Goal: Information Seeking & Learning: Learn about a topic

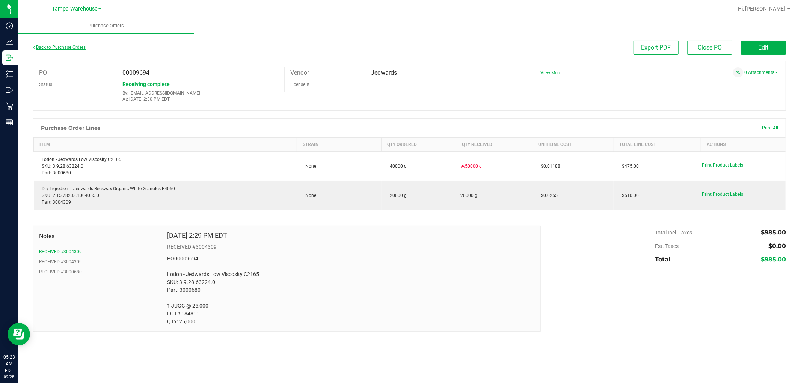
click at [53, 46] on link "Back to Purchase Orders" at bounding box center [59, 47] width 53 height 5
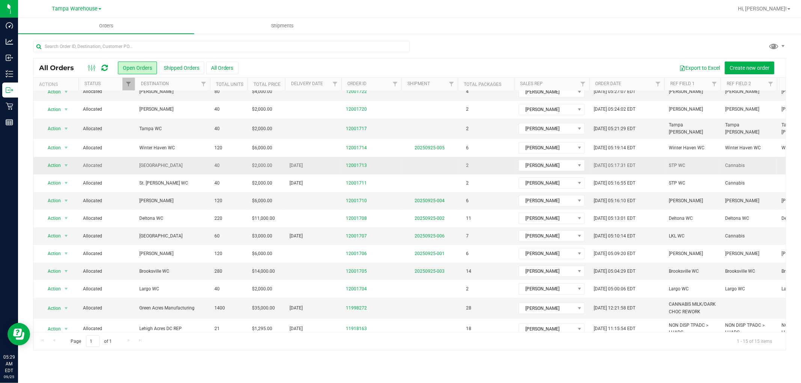
scroll to position [36, 0]
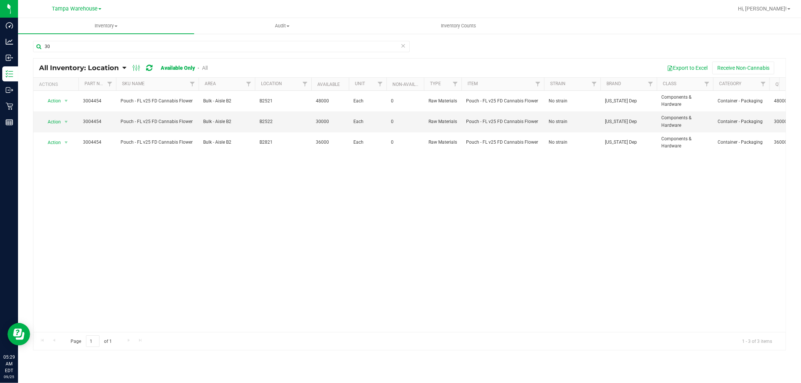
type input "3"
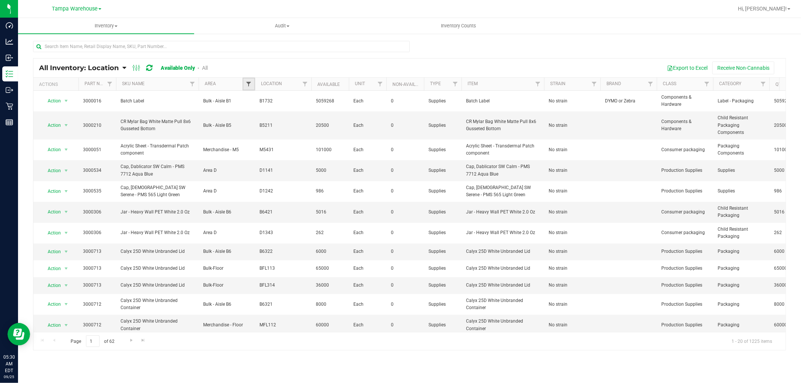
click at [249, 81] on span "Filter" at bounding box center [249, 84] width 6 height 6
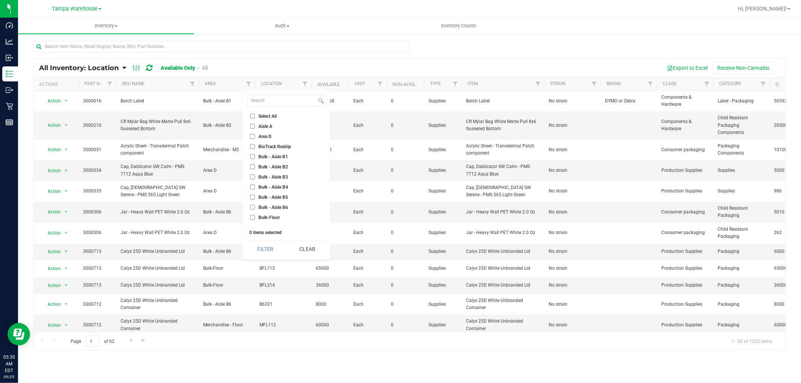
click at [252, 125] on input "Aisle A" at bounding box center [252, 126] width 5 height 5
checkbox input "true"
click at [255, 136] on label "Area D" at bounding box center [260, 136] width 21 height 5
click at [255, 136] on input "Area D" at bounding box center [252, 136] width 5 height 5
checkbox input "true"
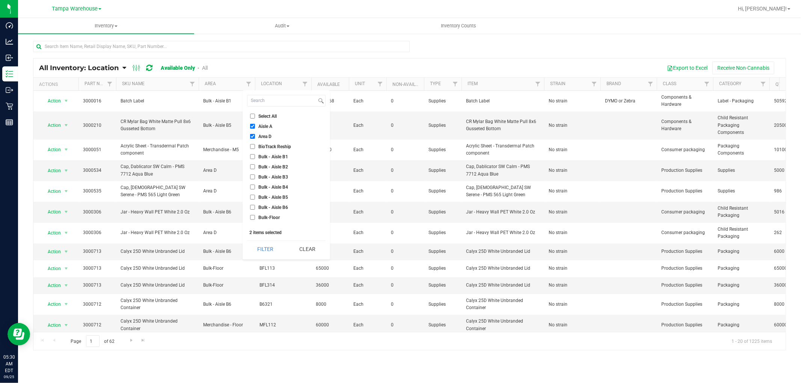
click at [250, 157] on input "Bulk - Aisle B1" at bounding box center [252, 156] width 5 height 5
checkbox input "true"
click at [271, 249] on button "Filter" at bounding box center [265, 249] width 36 height 17
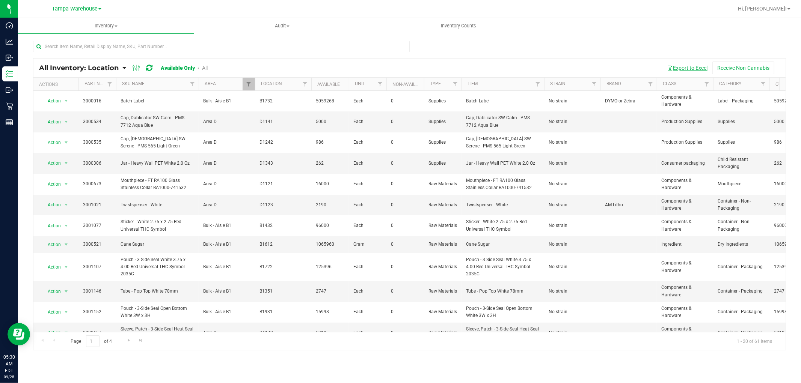
click at [687, 66] on button "Export to Excel" at bounding box center [687, 68] width 50 height 13
click at [245, 84] on link "Filter" at bounding box center [249, 84] width 12 height 13
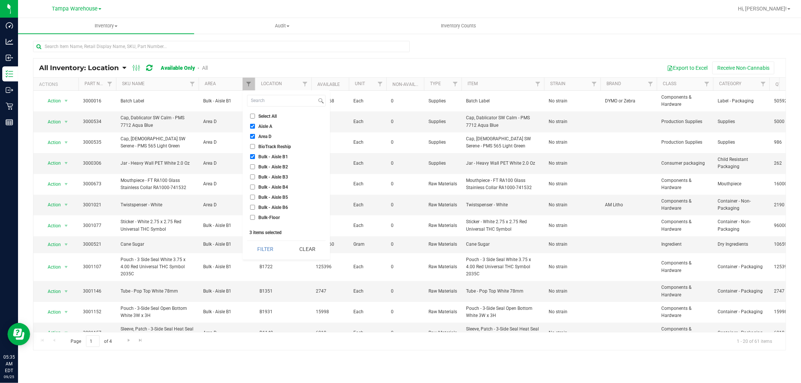
click at [254, 126] on input "Aisle A" at bounding box center [252, 126] width 5 height 5
checkbox input "false"
click at [252, 139] on li "Area D" at bounding box center [286, 137] width 78 height 8
click at [252, 155] on input "Bulk - Aisle B1" at bounding box center [252, 156] width 5 height 5
checkbox input "false"
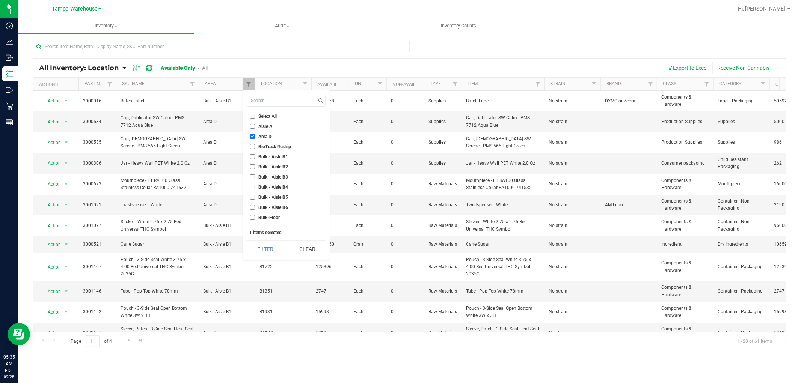
click at [252, 137] on input "Area D" at bounding box center [252, 136] width 5 height 5
checkbox input "false"
click at [253, 167] on input "Bulk - Aisle B2" at bounding box center [252, 166] width 5 height 5
checkbox input "true"
click at [253, 179] on input "Bulk - Aisle B3" at bounding box center [252, 177] width 5 height 5
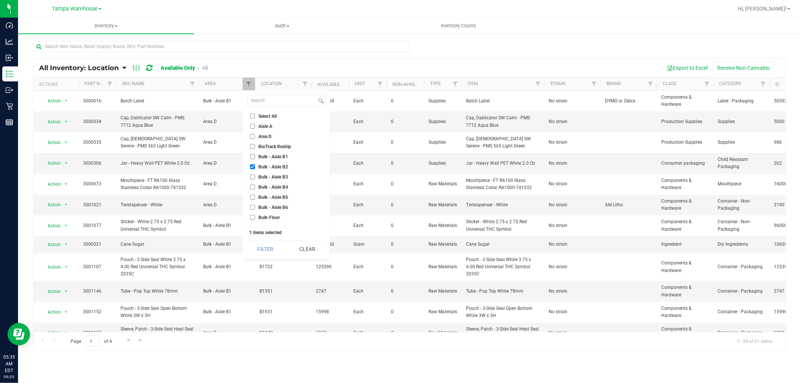
checkbox input "true"
click at [253, 188] on input "Bulk - Aisle B4" at bounding box center [252, 187] width 5 height 5
checkbox input "true"
click at [279, 248] on button "Filter" at bounding box center [265, 249] width 36 height 17
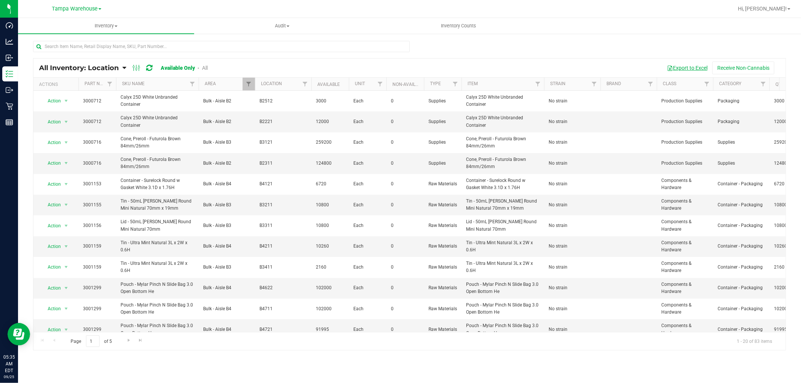
click at [681, 70] on button "Export to Excel" at bounding box center [687, 68] width 50 height 13
click at [248, 83] on span "Filter" at bounding box center [249, 84] width 6 height 6
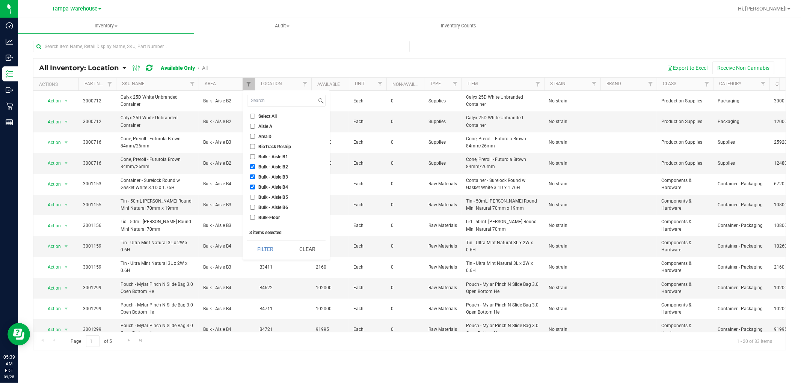
click at [253, 166] on input "Bulk - Aisle B2" at bounding box center [252, 166] width 5 height 5
checkbox input "false"
click at [251, 177] on input "Bulk - Aisle B3" at bounding box center [252, 177] width 5 height 5
checkbox input "false"
click at [251, 187] on input "Bulk - Aisle B4" at bounding box center [252, 187] width 5 height 5
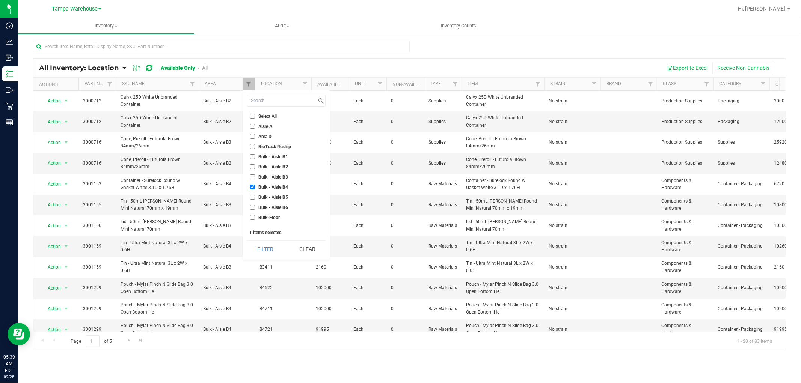
checkbox input "false"
click at [249, 196] on li "Bulk - Aisle B5" at bounding box center [286, 197] width 78 height 8
click at [252, 197] on input "Bulk - Aisle B5" at bounding box center [252, 197] width 5 height 5
checkbox input "true"
click at [252, 208] on input "Bulk - Aisle B6" at bounding box center [252, 207] width 5 height 5
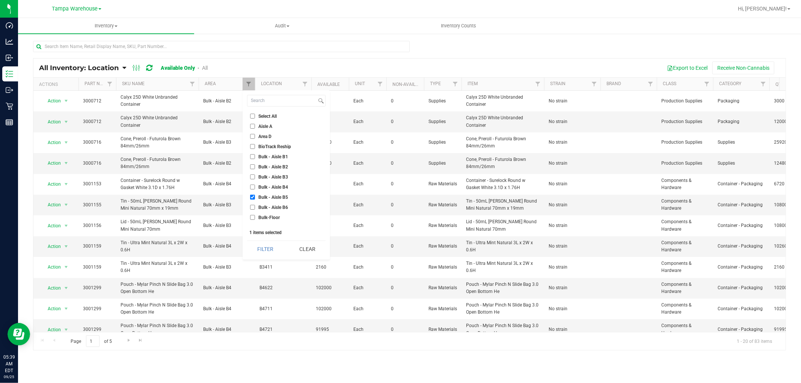
checkbox input "true"
click at [253, 216] on input "Bulk-Floor" at bounding box center [252, 217] width 5 height 5
checkbox input "true"
click at [264, 253] on button "Filter" at bounding box center [265, 249] width 36 height 17
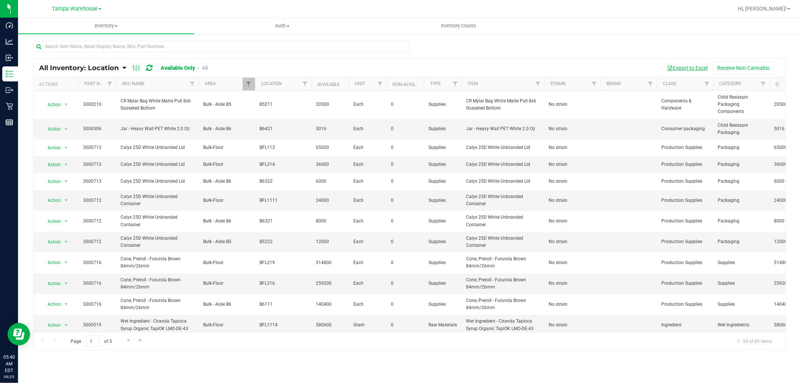
click at [690, 69] on button "Export to Excel" at bounding box center [687, 68] width 50 height 13
click at [247, 84] on span "Filter" at bounding box center [249, 84] width 6 height 6
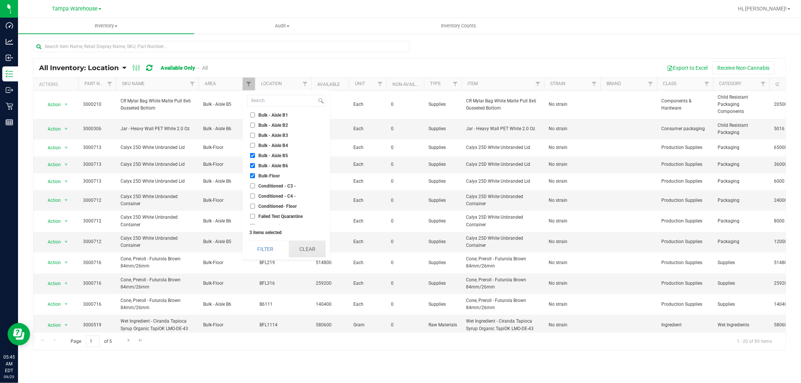
click at [313, 252] on button "Clear" at bounding box center [307, 249] width 37 height 17
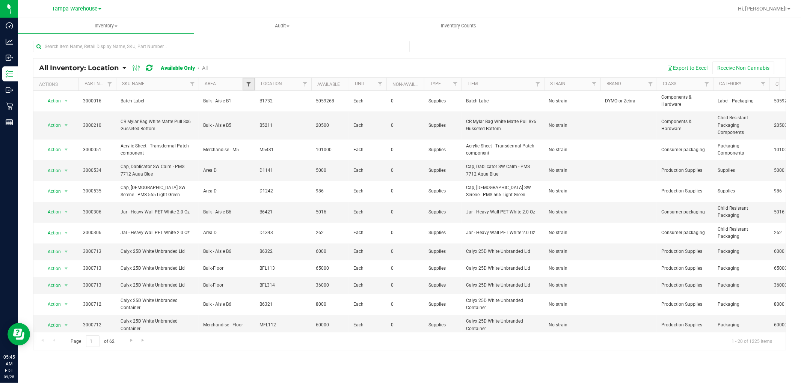
click at [249, 84] on span "Filter" at bounding box center [249, 84] width 6 height 6
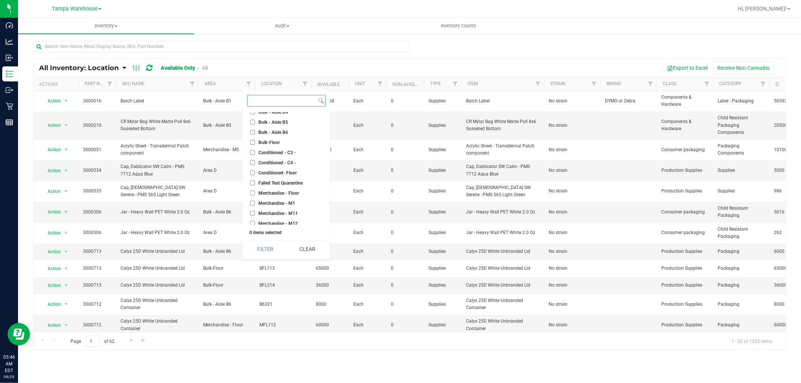
scroll to position [92, 0]
click at [253, 156] on input "Conditioned- Floor" at bounding box center [252, 156] width 5 height 5
click at [269, 252] on button "Filter" at bounding box center [265, 249] width 36 height 17
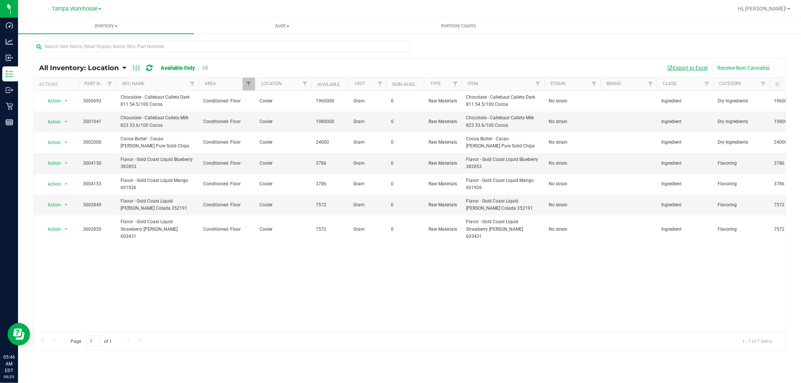
click at [680, 68] on button "Export to Excel" at bounding box center [687, 68] width 50 height 13
click at [249, 83] on span "Filter" at bounding box center [249, 84] width 6 height 6
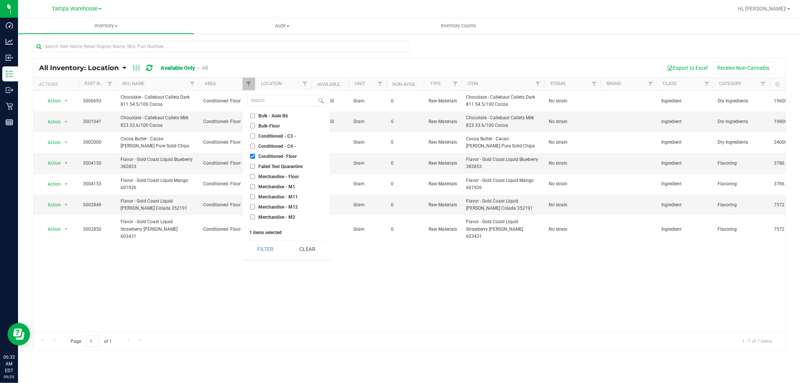
click at [253, 156] on input "Conditioned- Floor" at bounding box center [252, 156] width 5 height 5
checkbox input "false"
click at [312, 249] on button "Clear" at bounding box center [307, 249] width 37 height 17
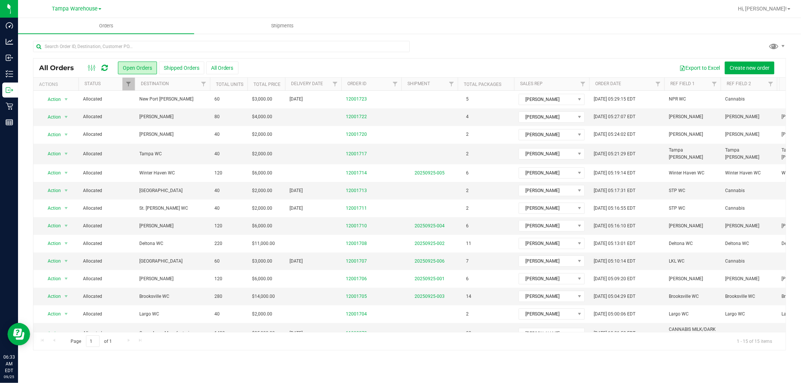
scroll to position [36, 0]
